Goal: Find specific page/section: Find specific page/section

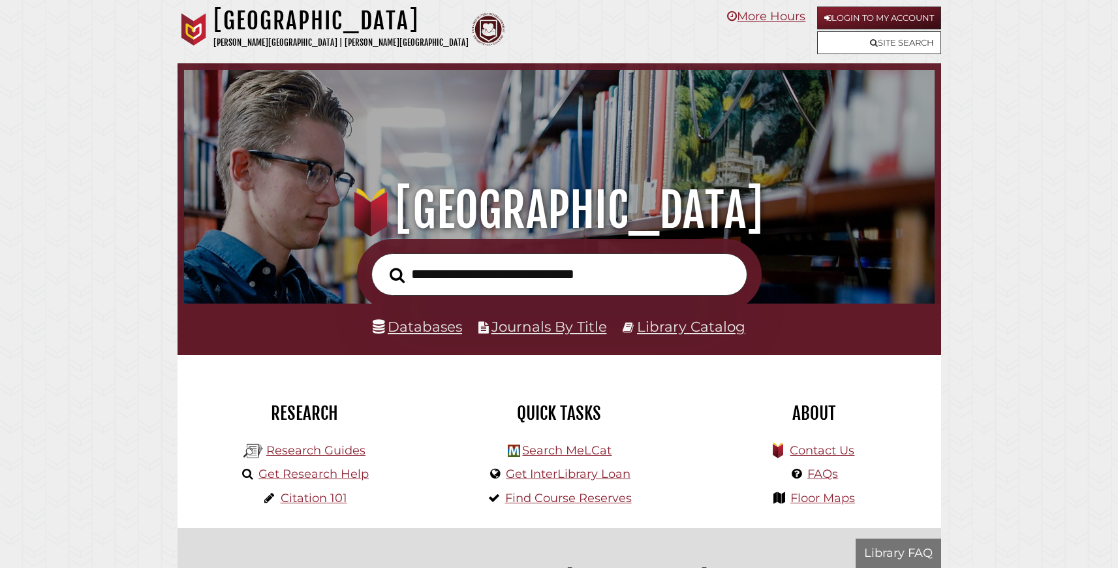
scroll to position [126, 235]
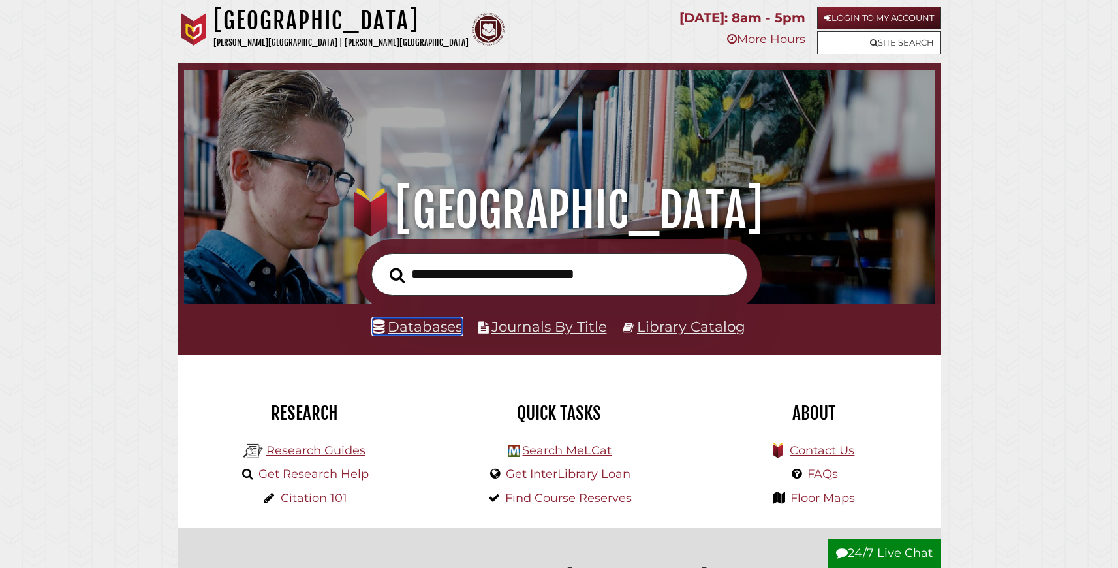
click at [429, 335] on link "Databases" at bounding box center [417, 326] width 89 height 17
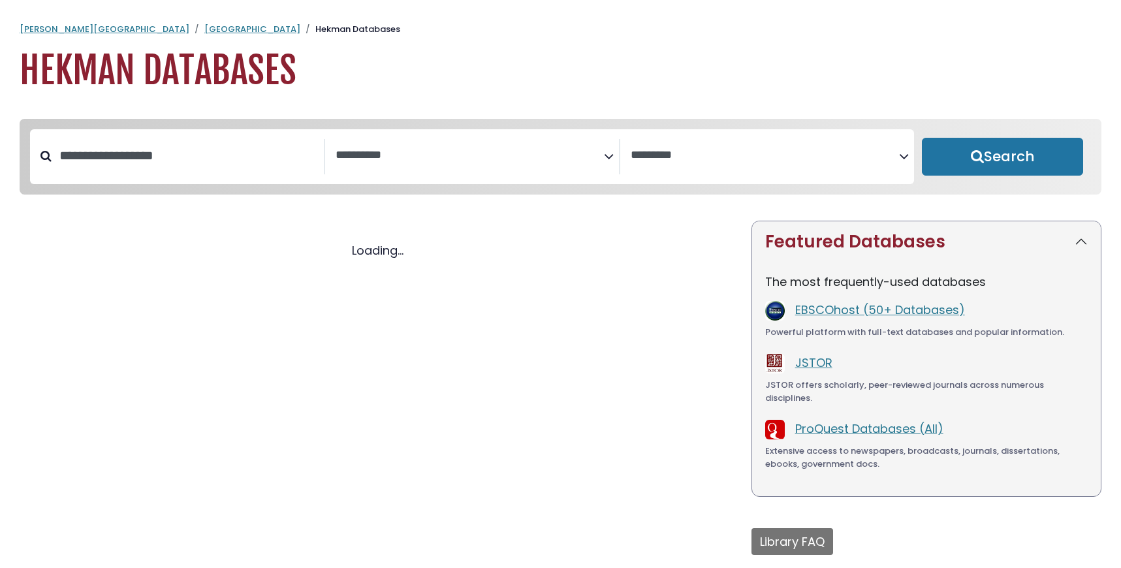
select select "Database Subject Filter"
select select "Database Vendors Filter"
select select "Database Subject Filter"
select select "Database Vendors Filter"
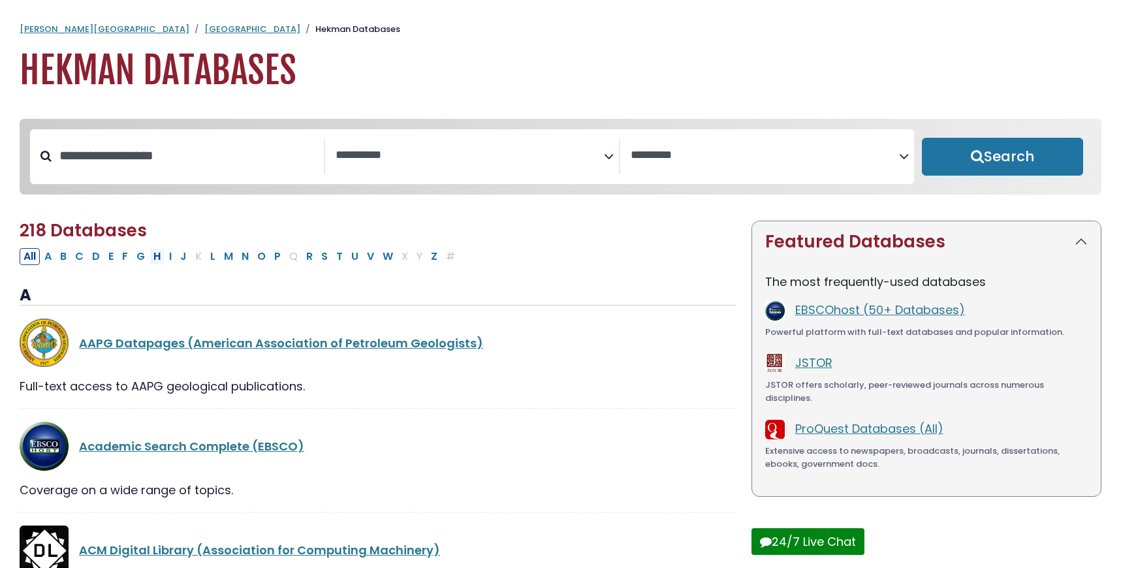
click at [164, 265] on button "H" at bounding box center [156, 256] width 15 height 17
select select "Database Subject Filter"
select select "Database Vendors Filter"
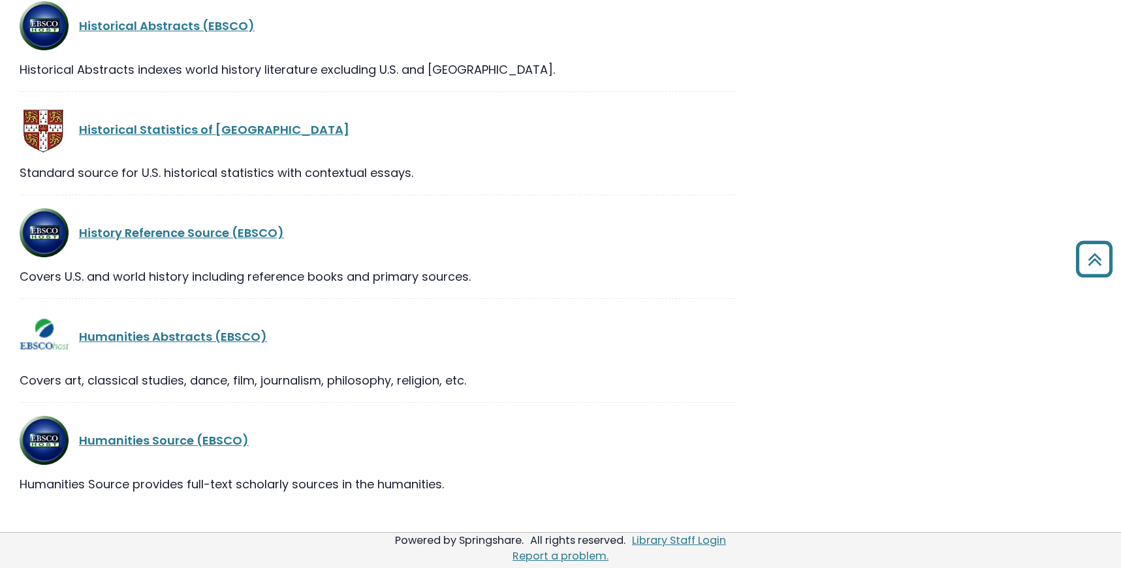
scroll to position [1116, 0]
click at [176, 34] on link "Historical Abstracts (EBSCO)" at bounding box center [167, 26] width 176 height 16
click at [181, 34] on link "Historical Abstracts (EBSCO)" at bounding box center [167, 26] width 176 height 16
